Goal: Task Accomplishment & Management: Manage account settings

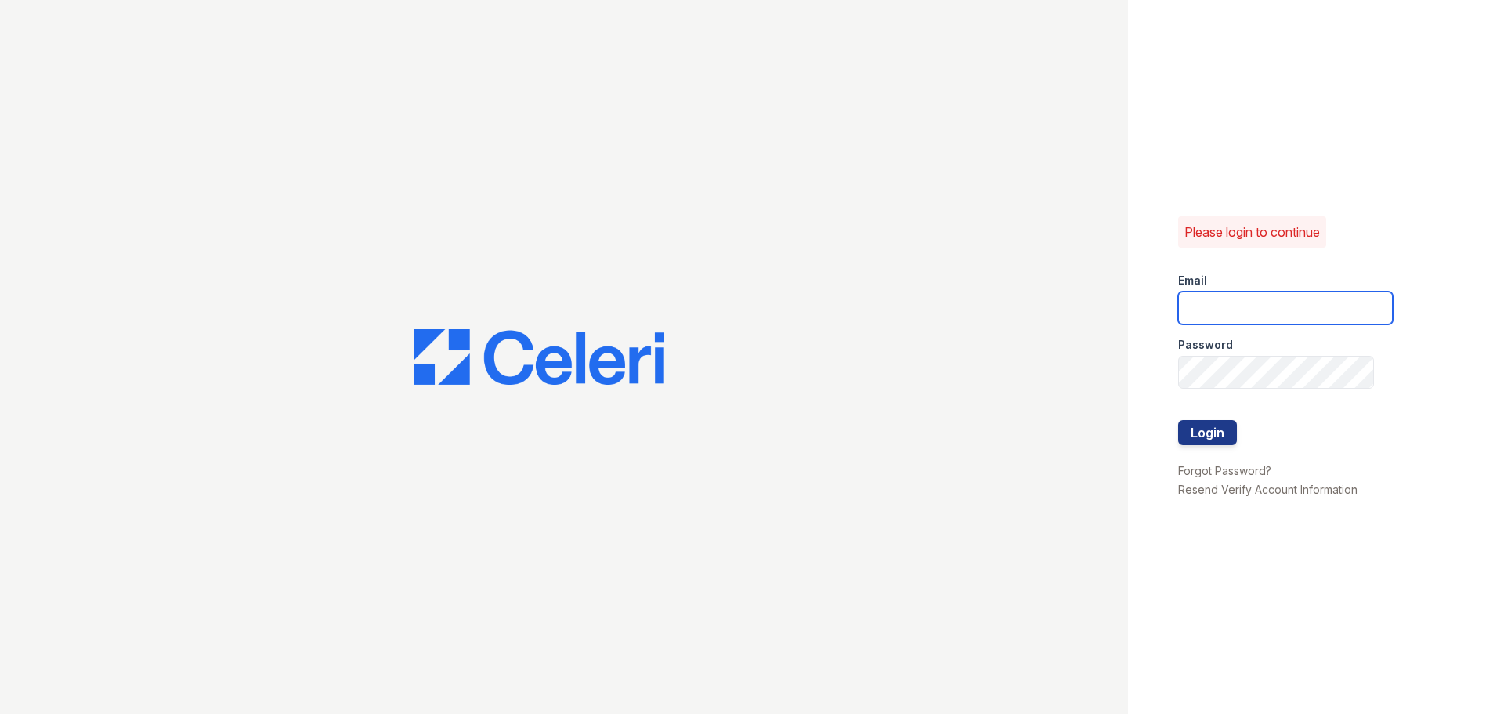
click at [1215, 308] on input "email" at bounding box center [1285, 307] width 215 height 33
type input "[EMAIL_ADDRESS][DOMAIN_NAME]"
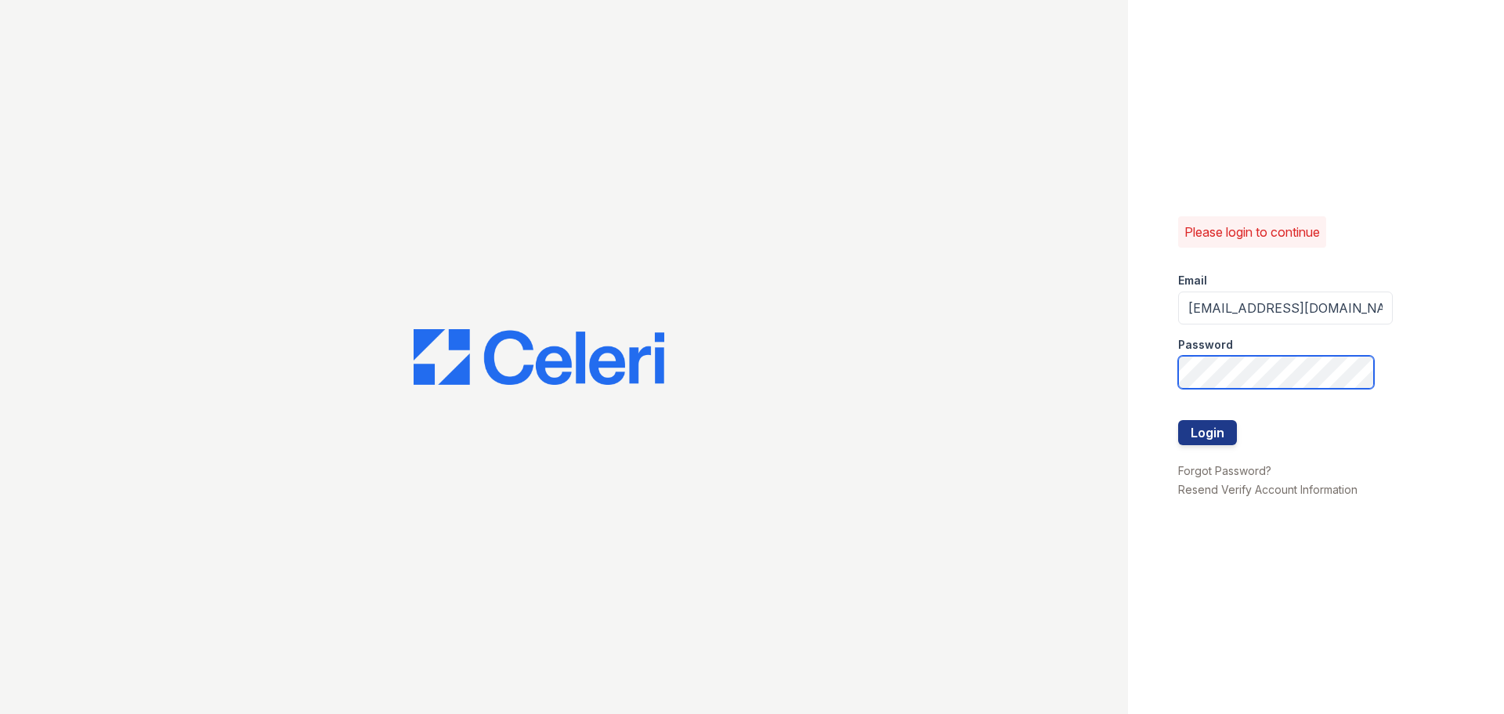
click at [1178, 420] on button "Login" at bounding box center [1207, 432] width 59 height 25
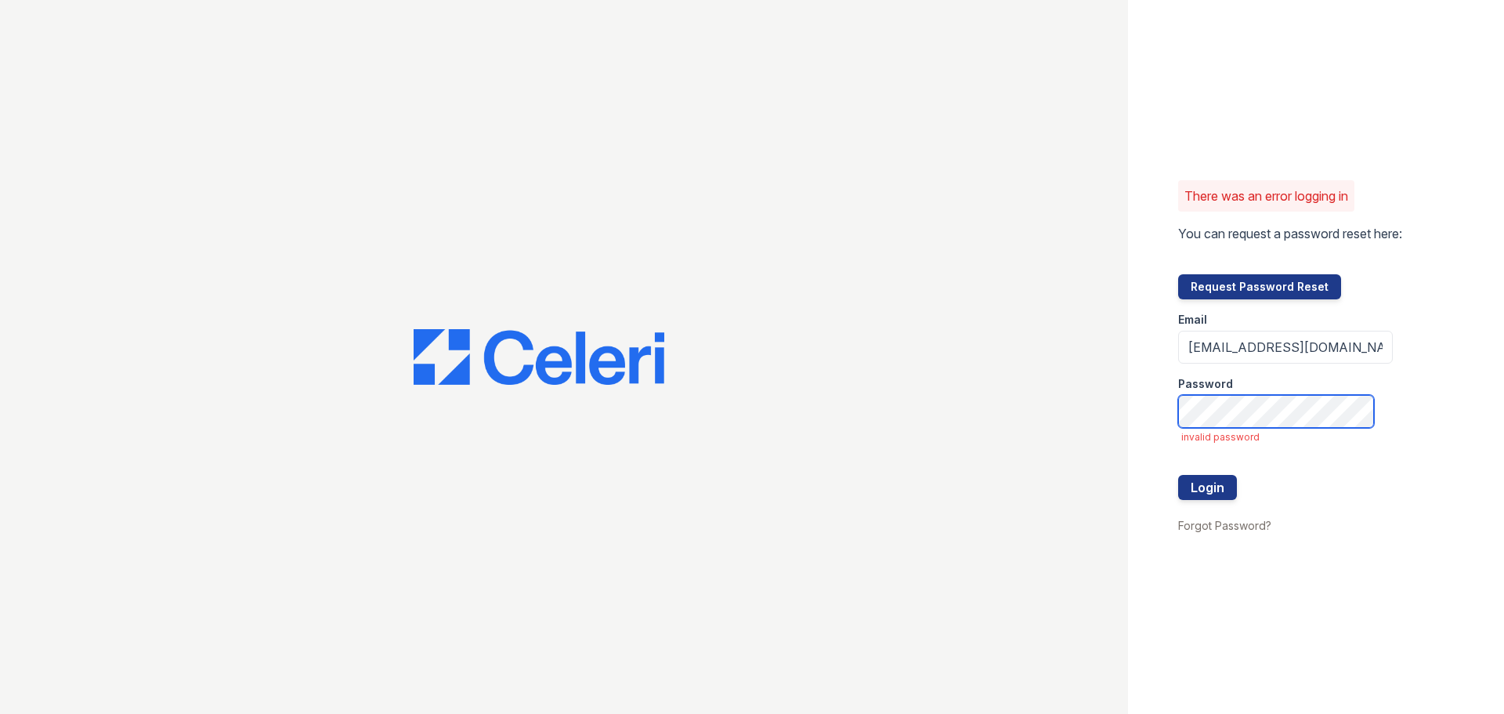
click at [1178, 475] on button "Login" at bounding box center [1207, 487] width 59 height 25
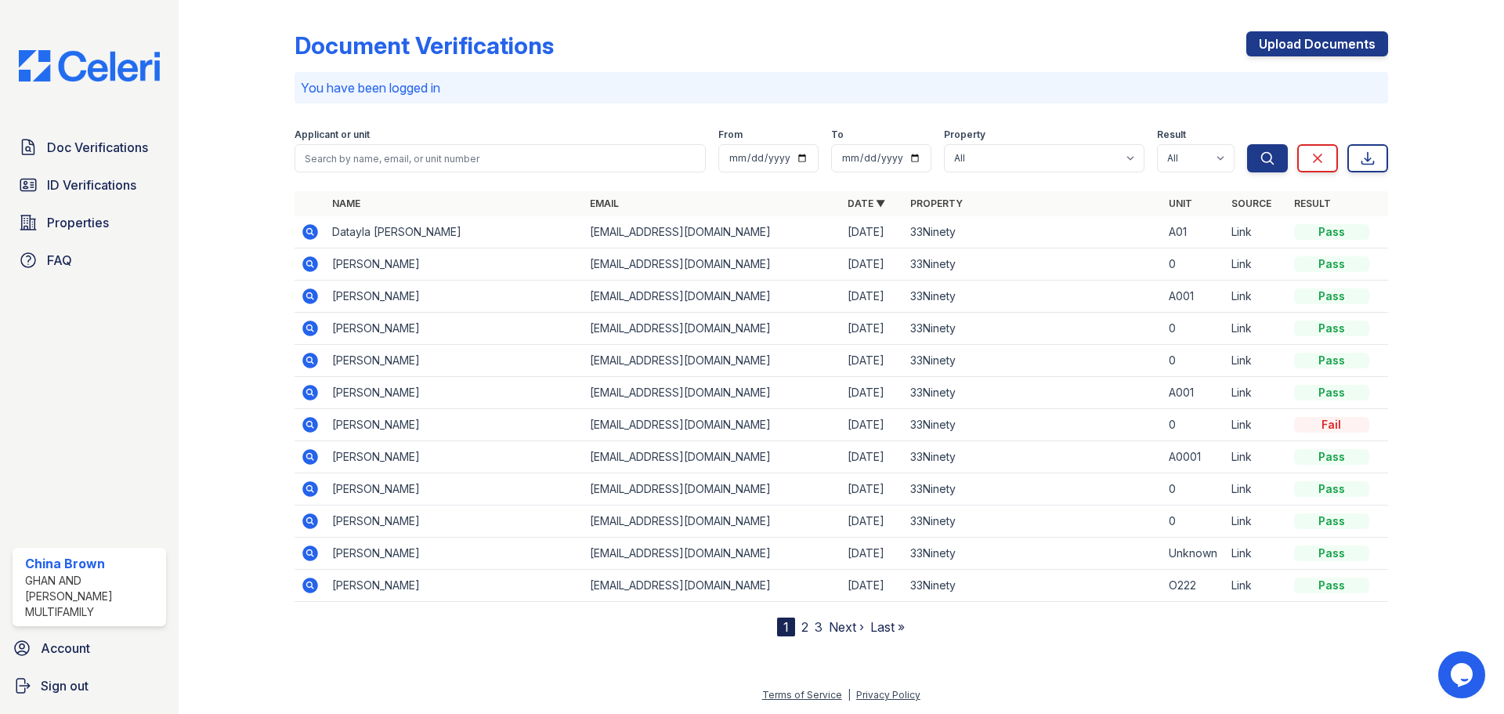
click at [805, 623] on link "2" at bounding box center [805, 627] width 7 height 16
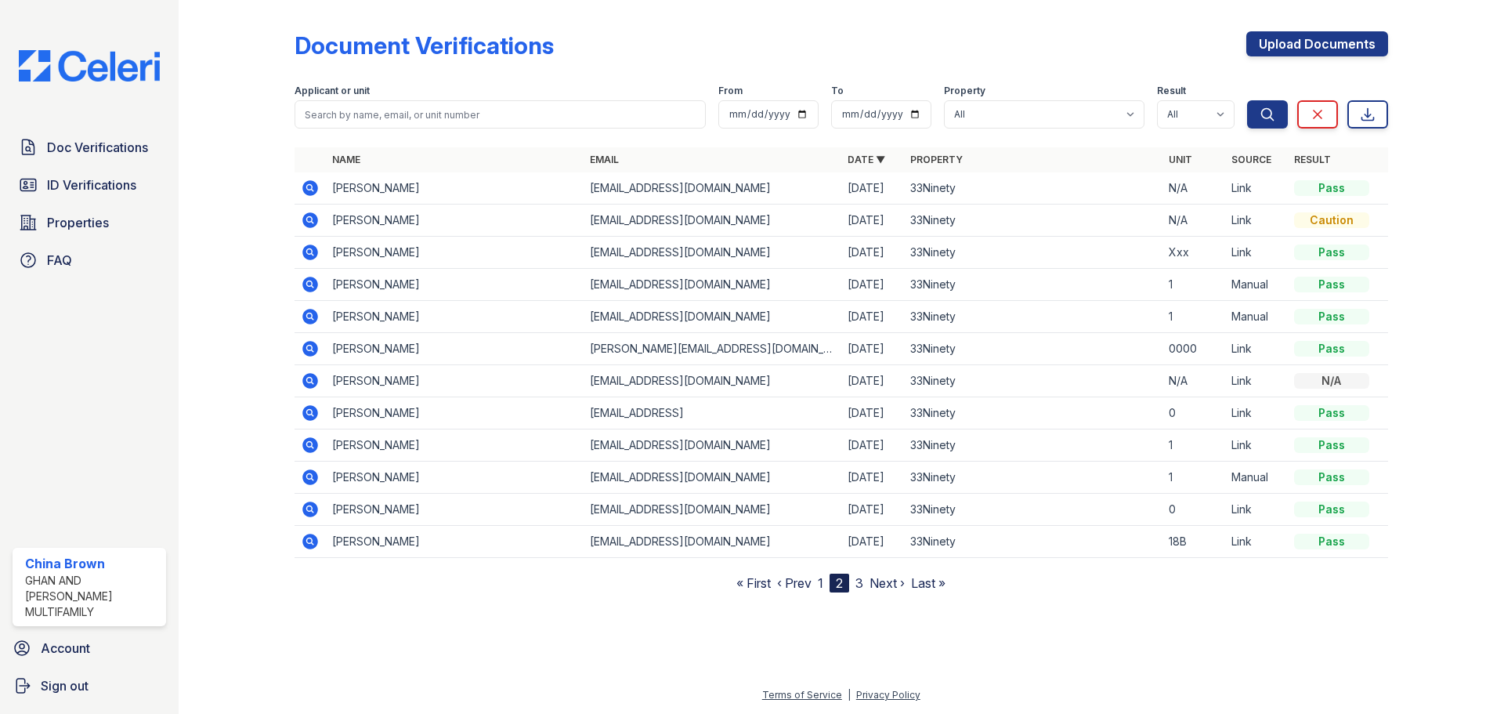
click at [862, 584] on link "3" at bounding box center [860, 583] width 8 height 16
